Goal: Task Accomplishment & Management: Manage account settings

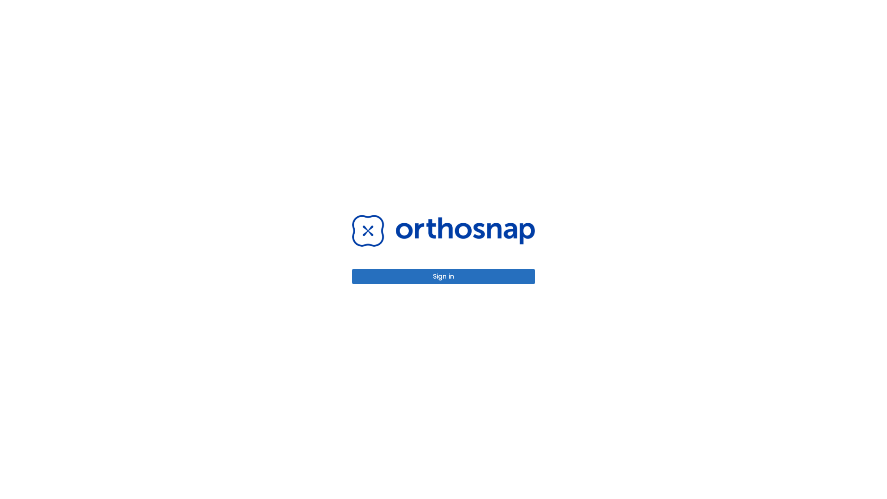
click at [443, 276] on button "Sign in" at bounding box center [443, 276] width 183 height 15
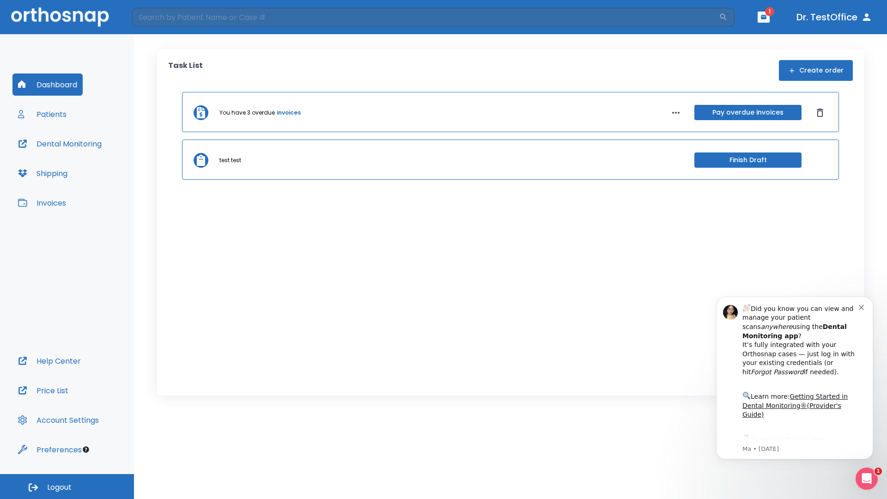
click at [67, 486] on span "Logout" at bounding box center [59, 487] width 24 height 10
